Goal: Information Seeking & Learning: Learn about a topic

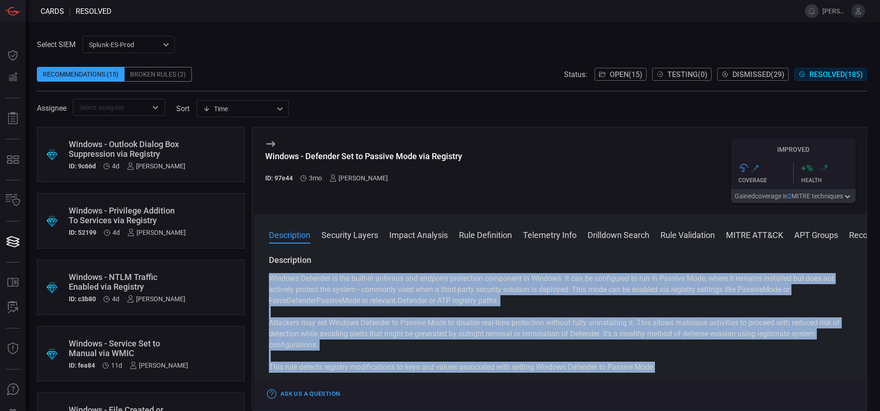
scroll to position [2173, 0]
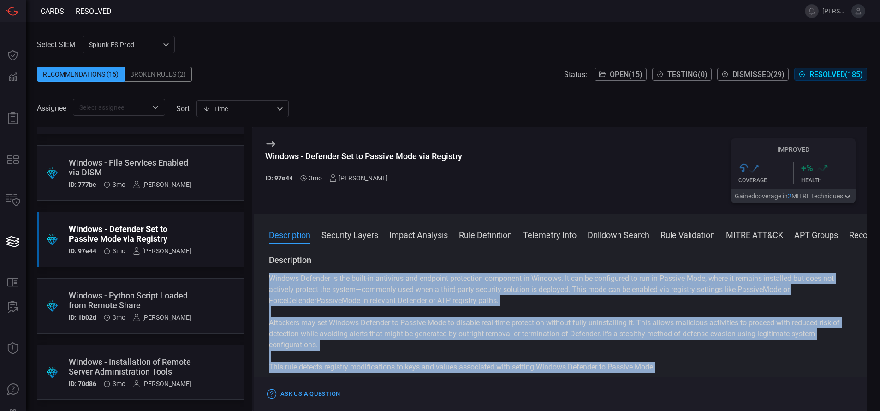
click at [610, 77] on span "Open ( 15 )" at bounding box center [626, 74] width 33 height 9
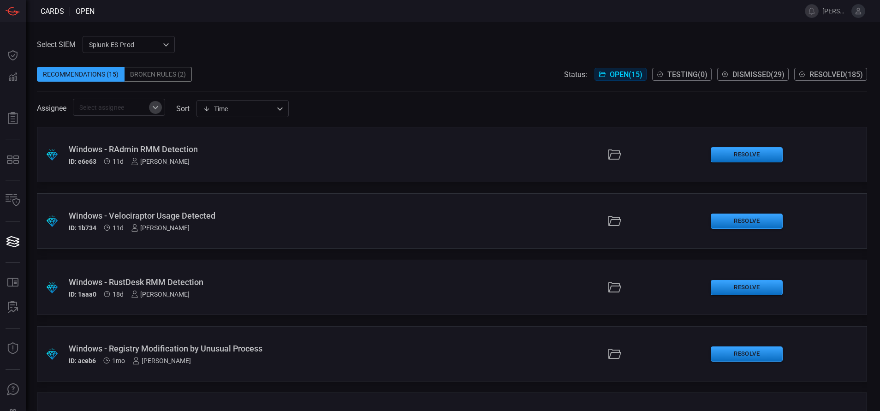
click at [154, 109] on icon "Open" at bounding box center [155, 107] width 11 height 11
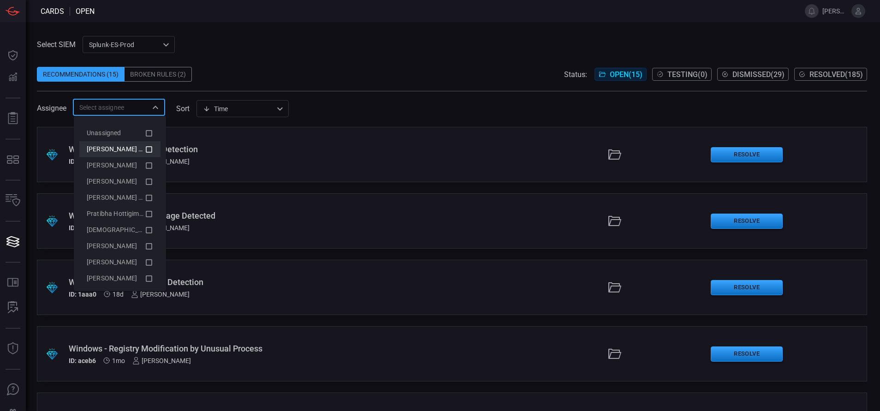
click at [145, 150] on icon at bounding box center [149, 149] width 8 height 11
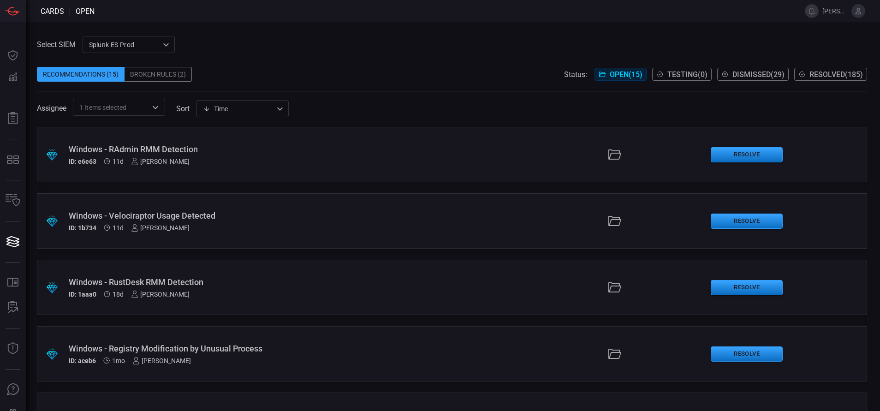
click at [264, 65] on span at bounding box center [452, 60] width 830 height 14
click at [154, 106] on icon "Open" at bounding box center [155, 107] width 11 height 11
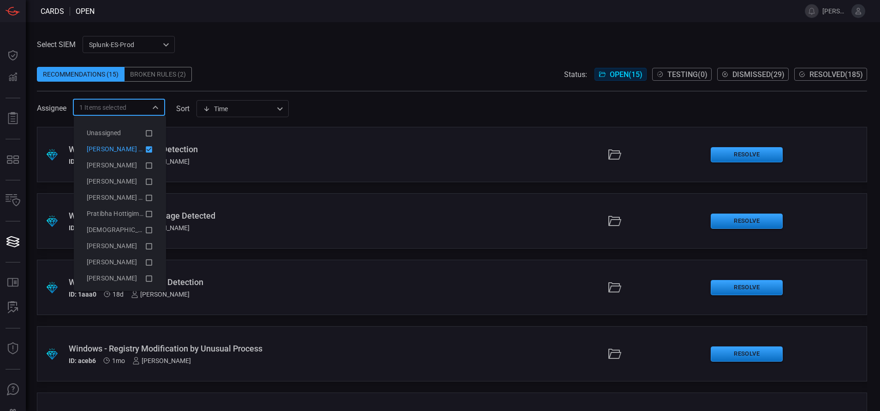
click at [146, 148] on icon at bounding box center [149, 149] width 6 height 6
click at [145, 133] on icon at bounding box center [149, 133] width 8 height 11
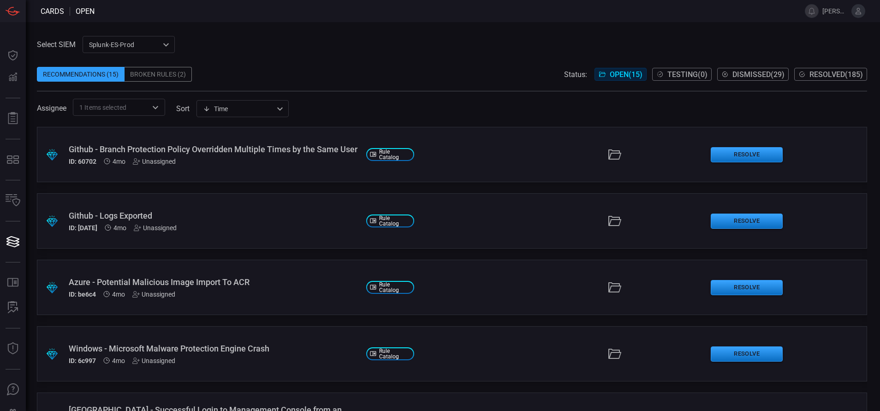
click at [335, 71] on div "Recommendations (15) Broken Rules (2) Status: Open ( 15 ) Testing ( 0 ) Dismiss…" at bounding box center [452, 74] width 830 height 15
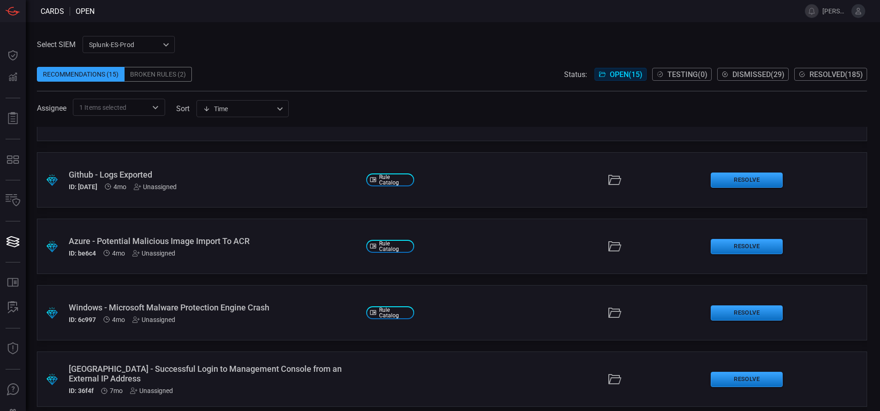
scroll to position [48, 0]
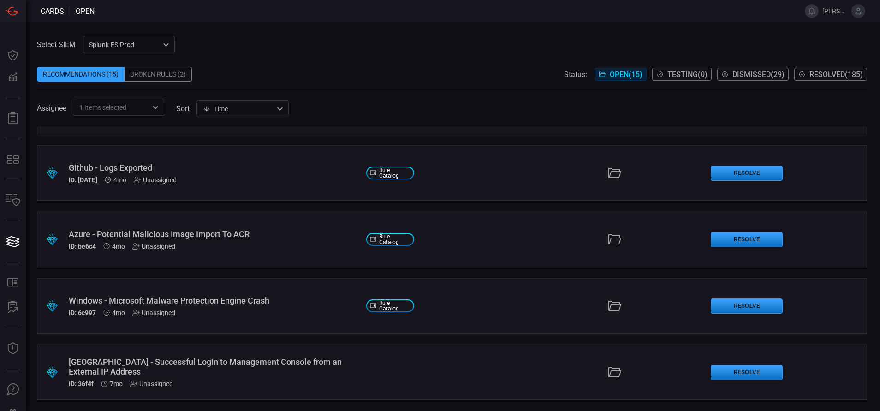
click at [273, 387] on div "ID: 36f4f 7mo Unassigned" at bounding box center [214, 383] width 290 height 7
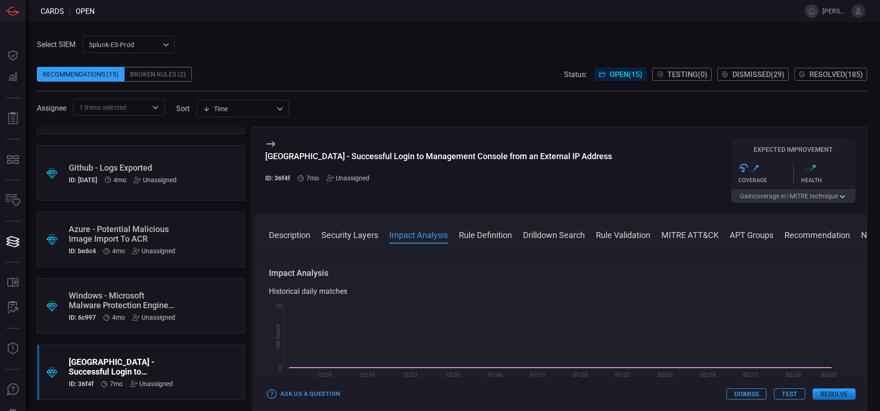
scroll to position [262, 0]
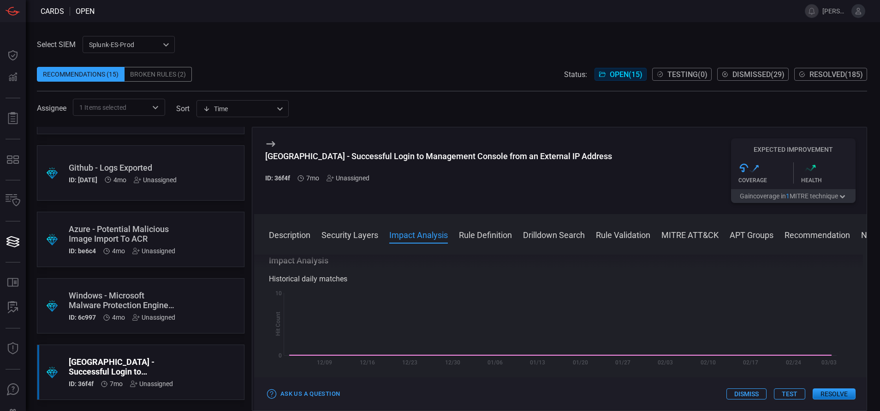
click at [471, 237] on button "Rule Definition" at bounding box center [485, 234] width 53 height 11
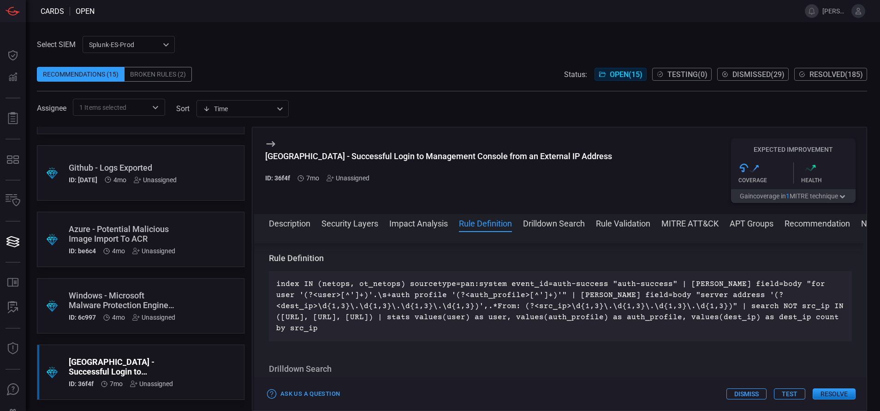
scroll to position [434, 0]
